Goal: Task Accomplishment & Management: Complete application form

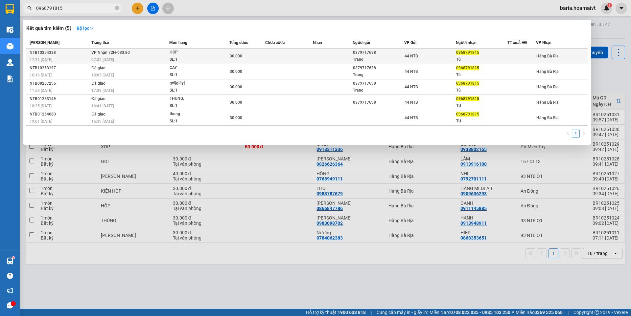
type input "0968791815"
click at [168, 54] on td "[PERSON_NAME] 72H-033.80 07:32 [DATE]" at bounding box center [130, 56] width 80 height 15
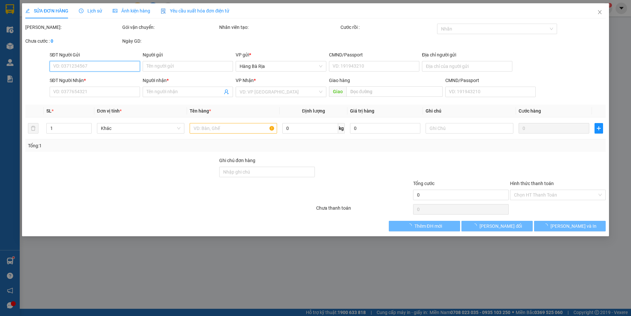
type input "0379717698"
type input "Trang"
type input "140.đg.số.3_B.H.Hòa.B"
type input "0968791815"
type input "Tú"
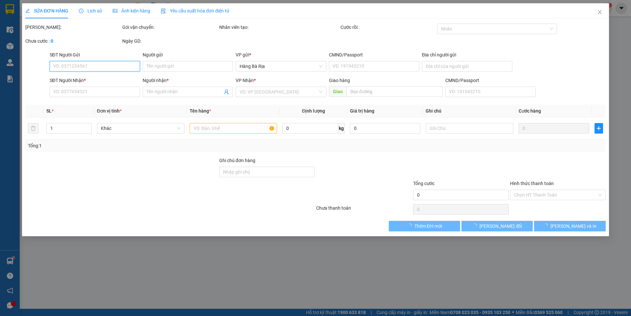
type input "30.000"
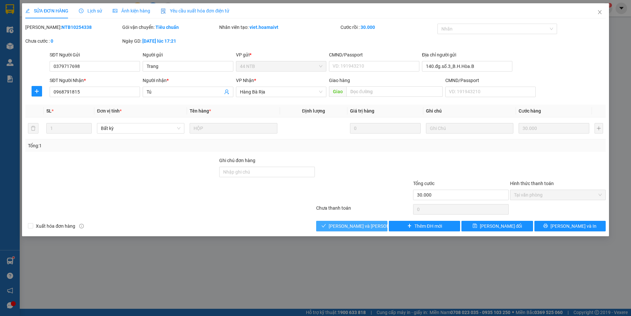
click at [368, 225] on span "[PERSON_NAME] và [PERSON_NAME] hàng" at bounding box center [373, 226] width 89 height 7
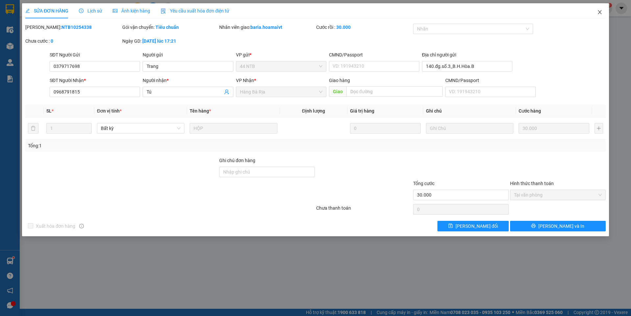
click at [602, 10] on icon "close" at bounding box center [599, 12] width 5 height 5
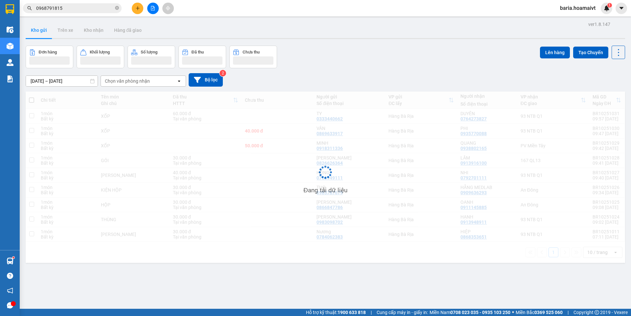
click at [91, 7] on input "0968791815" at bounding box center [75, 8] width 78 height 7
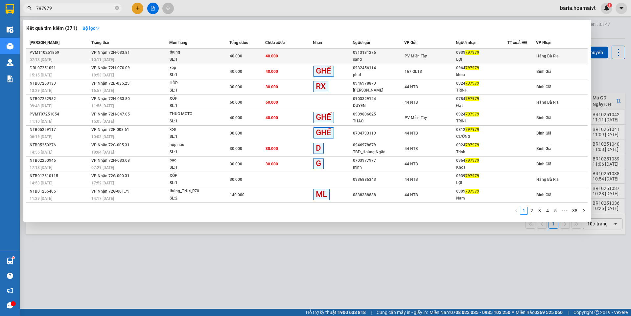
type input "797979"
click at [471, 56] on div "0939 797979" at bounding box center [481, 52] width 51 height 7
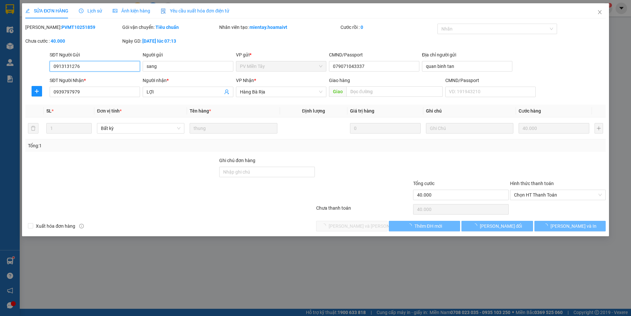
type input "0913131276"
type input "sang"
type input "079071043337"
type input "quan binh tan"
type input "0939797979"
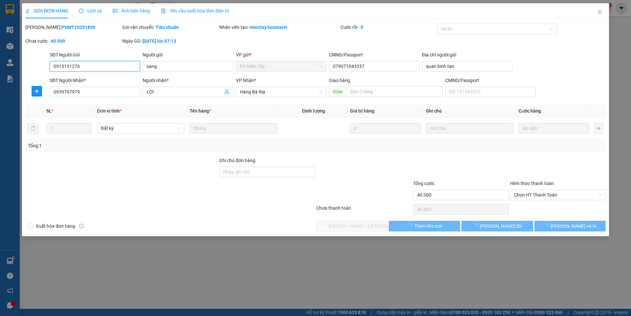
type input "LỢI"
type input "40.000"
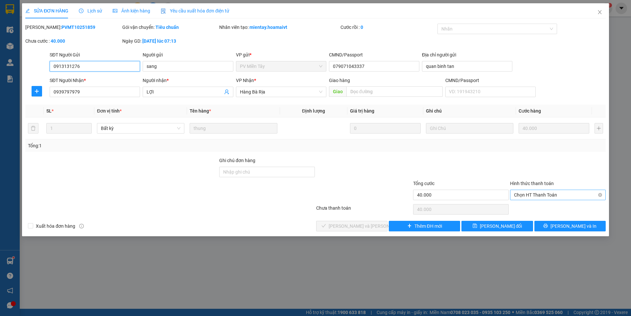
click at [539, 195] on span "Chọn HT Thanh Toán" at bounding box center [558, 195] width 88 height 10
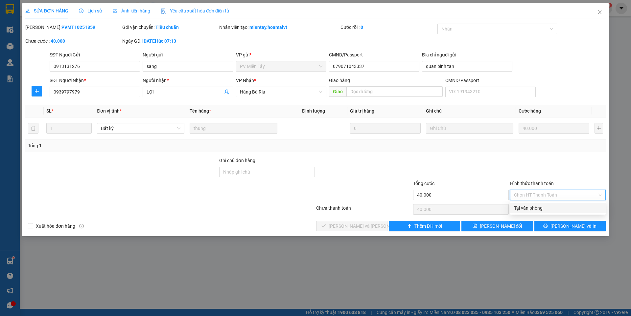
click at [533, 207] on div "Tại văn phòng" at bounding box center [558, 208] width 88 height 7
type input "0"
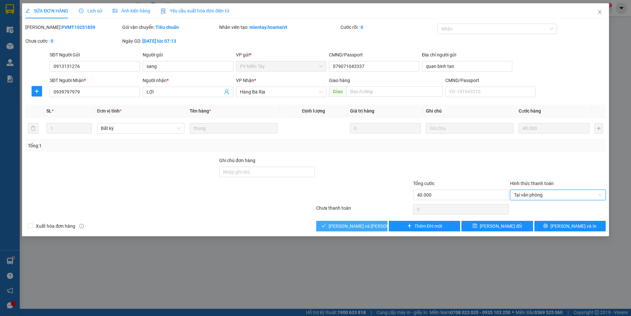
click at [373, 224] on span "[PERSON_NAME] và [PERSON_NAME] hàng" at bounding box center [373, 226] width 89 height 7
